Goal: Task Accomplishment & Management: Complete application form

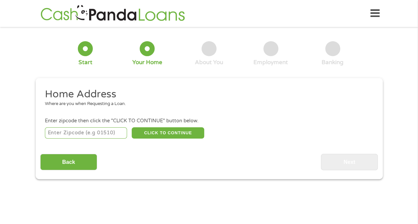
click at [119, 135] on input "number" at bounding box center [86, 132] width 82 height 11
type input "94588"
select select "[US_STATE]"
click at [160, 134] on button "CLICK TO CONTINUE" at bounding box center [168, 132] width 73 height 11
type input "94588"
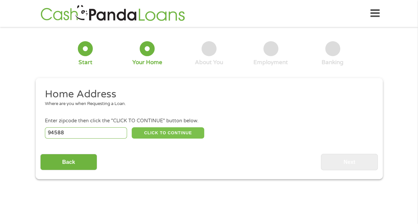
type input "Pleasanton"
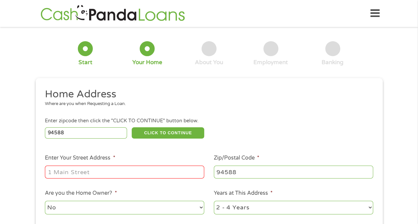
click at [129, 170] on input "Enter Your Street Address *" at bounding box center [124, 172] width 159 height 13
drag, startPoint x: 183, startPoint y: 170, endPoint x: 117, endPoint y: 174, distance: 65.9
click at [117, 174] on input "[STREET_ADDRESS]" at bounding box center [124, 172] width 159 height 13
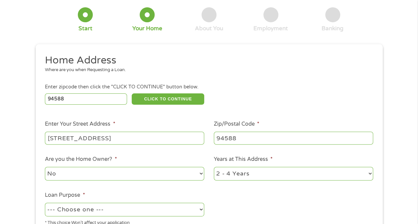
scroll to position [67, 0]
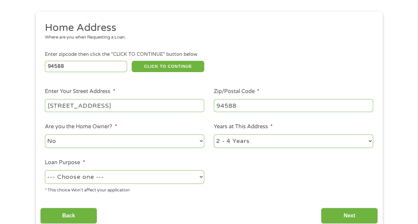
type input "[STREET_ADDRESS]"
click at [231, 145] on select "1 Year or less 1 - 2 Years 2 - 4 Years Over 4 Years" at bounding box center [293, 141] width 159 height 14
select select "60months"
click at [214, 135] on select "1 Year or less 1 - 2 Years 2 - 4 Years Over 4 Years" at bounding box center [293, 141] width 159 height 14
click at [113, 176] on select "--- Choose one --- Pay Bills Debt Consolidation Home Improvement Major Purchase…" at bounding box center [124, 177] width 159 height 14
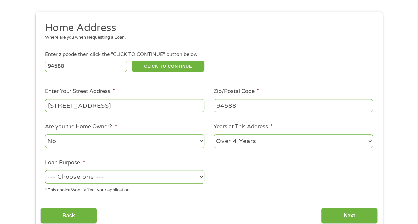
select select "shorttermcash"
click at [45, 171] on select "--- Choose one --- Pay Bills Debt Consolidation Home Improvement Major Purchase…" at bounding box center [124, 177] width 159 height 14
click at [228, 170] on ul "Home Address Where are you when Requesting a Loan. Enter zipcode then click the…" at bounding box center [209, 110] width 338 height 178
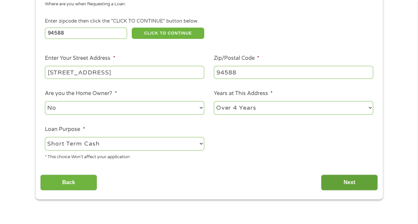
click at [345, 184] on input "Next" at bounding box center [349, 183] width 57 height 16
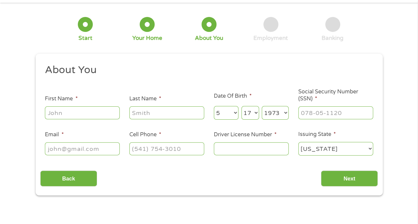
scroll to position [0, 0]
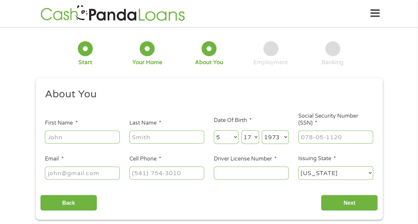
click at [79, 142] on input "First Name *" at bounding box center [82, 137] width 75 height 13
type input "[PERSON_NAME]"
type input "[EMAIL_ADDRESS][DOMAIN_NAME]"
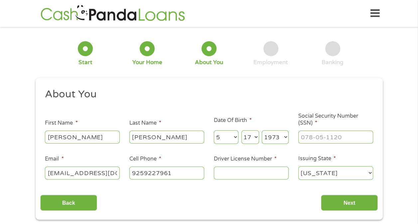
type input "[PHONE_NUMBER]"
click at [318, 139] on input "___-__-____" at bounding box center [335, 137] width 75 height 13
type input "559-57-7170"
click at [273, 177] on input "Driver License Number *" at bounding box center [251, 173] width 75 height 13
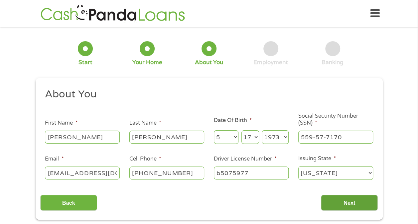
type input "b5075977"
click at [347, 200] on input "Next" at bounding box center [349, 203] width 57 height 16
click at [347, 207] on input "Next" at bounding box center [349, 203] width 57 height 16
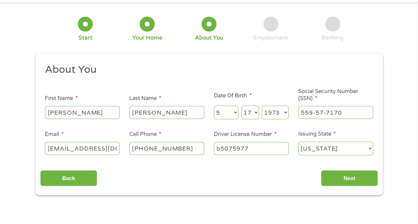
scroll to position [100, 0]
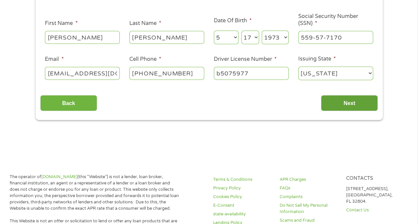
click at [353, 103] on input "Next" at bounding box center [349, 103] width 57 height 16
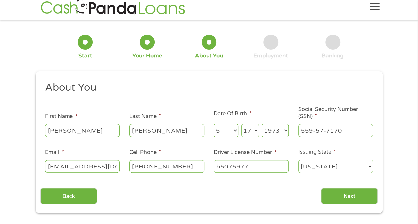
scroll to position [0, 0]
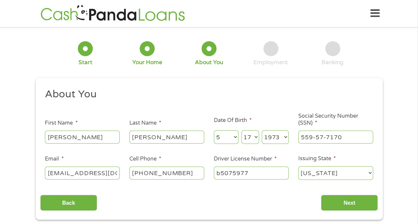
click at [226, 89] on h2 "About You" at bounding box center [206, 94] width 323 height 13
click at [354, 204] on input "Next" at bounding box center [349, 203] width 57 height 16
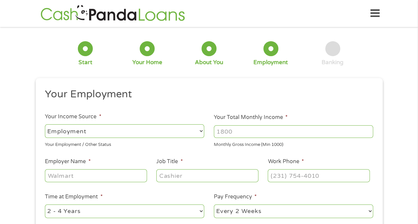
scroll to position [3, 3]
click at [351, 202] on li "Pay Frequency * --- Choose one --- Every 2 Weeks Every Week Monthly Semi-Monthly" at bounding box center [293, 206] width 169 height 26
drag, startPoint x: 106, startPoint y: 134, endPoint x: 100, endPoint y: 134, distance: 6.0
click at [106, 134] on select "--- Choose one --- Employment [DEMOGRAPHIC_DATA] Benefits" at bounding box center [124, 131] width 159 height 14
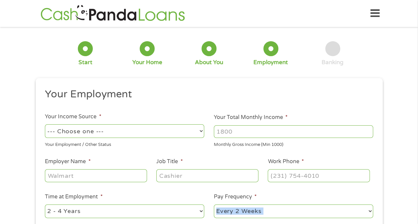
click at [45, 124] on select "--- Choose one --- Employment [DEMOGRAPHIC_DATA] Benefits" at bounding box center [124, 131] width 159 height 14
click at [89, 132] on select "--- Choose one --- Employment [DEMOGRAPHIC_DATA] Benefits" at bounding box center [124, 131] width 159 height 14
select select "fullTime"
click at [45, 124] on select "--- Choose one --- Employment [DEMOGRAPHIC_DATA] Benefits" at bounding box center [124, 131] width 159 height 14
click at [248, 132] on input "Your Total Monthly Income *" at bounding box center [293, 131] width 159 height 13
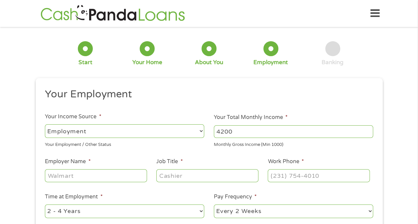
type input "4200"
click at [86, 176] on input "Employer Name *" at bounding box center [96, 175] width 102 height 13
type input "[PERSON_NAME]"
type input "billing processor"
type input "[PHONE_NUMBER]"
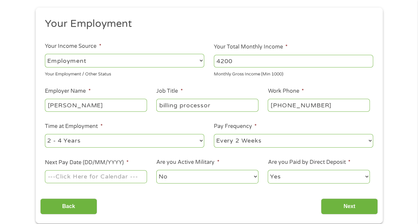
scroll to position [100, 0]
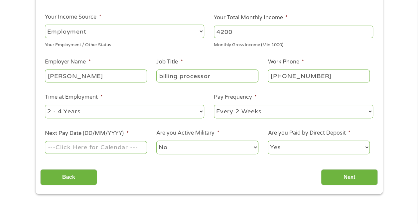
click at [78, 111] on select "--- Choose one --- 1 Year or less 1 - 2 Years 2 - 4 Years Over 4 Years" at bounding box center [124, 112] width 159 height 14
select select "60months"
click at [45, 105] on select "--- Choose one --- 1 Year or less 1 - 2 Years 2 - 4 Years Over 4 Years" at bounding box center [124, 112] width 159 height 14
click at [233, 113] on select "--- Choose one --- Every 2 Weeks Every Week Monthly Semi-Monthly" at bounding box center [293, 112] width 159 height 14
click at [214, 105] on select "--- Choose one --- Every 2 Weeks Every Week Monthly Semi-Monthly" at bounding box center [293, 112] width 159 height 14
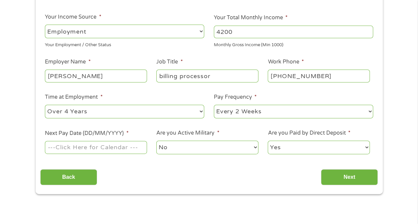
click at [99, 150] on input "Next Pay Date (DD/MM/YYYY) *" at bounding box center [96, 147] width 102 height 13
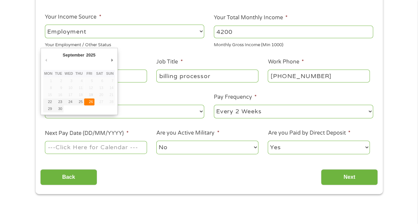
type input "[DATE]"
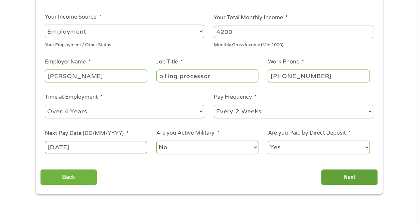
click at [339, 176] on input "Next" at bounding box center [349, 177] width 57 height 16
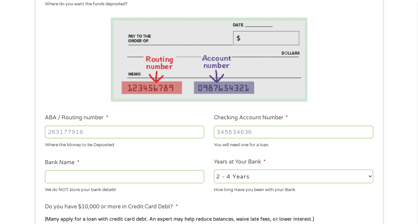
click at [132, 135] on input "ABA / Routing number *" at bounding box center [124, 132] width 159 height 13
type input "121000358"
type input "BANK OF AMERICA NA"
type input "325209944529"
click at [227, 179] on select "2 - 4 Years 6 - 12 Months 1 - 2 Years Over 4 Years" at bounding box center [293, 177] width 159 height 14
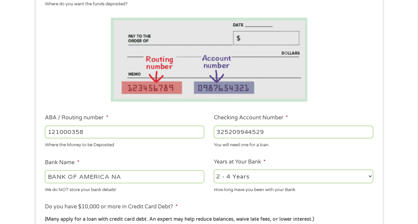
select select "60months"
click at [214, 170] on select "2 - 4 Years 6 - 12 Months 1 - 2 Years Over 4 Years" at bounding box center [293, 177] width 159 height 14
click at [206, 205] on li "Do you have $10,000 or more in Credit Card Debt? * (Many apply for a loan with …" at bounding box center [209, 221] width 338 height 37
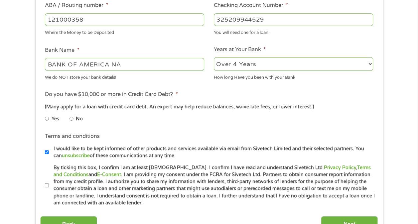
scroll to position [233, 0]
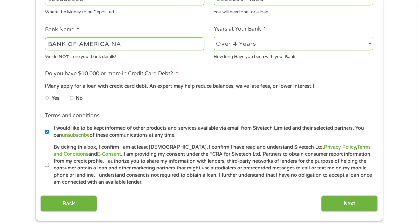
click at [74, 98] on li "No" at bounding box center [82, 98] width 24 height 13
click at [70, 98] on input "No" at bounding box center [72, 98] width 4 height 11
radio input "true"
click at [46, 164] on input "By ticking this box, I confirm I am at least [DEMOGRAPHIC_DATA]. I confirm I ha…" at bounding box center [47, 165] width 4 height 11
checkbox input "true"
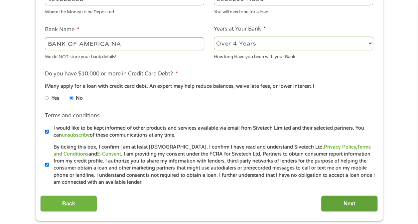
click at [347, 202] on input "Next" at bounding box center [349, 204] width 57 height 16
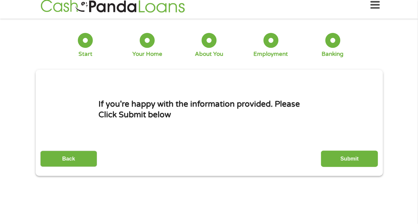
scroll to position [0, 0]
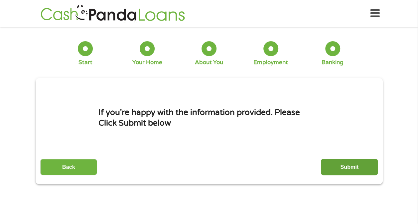
click at [342, 167] on input "Submit" at bounding box center [349, 167] width 57 height 16
